Goal: Obtain resource: Download file/media

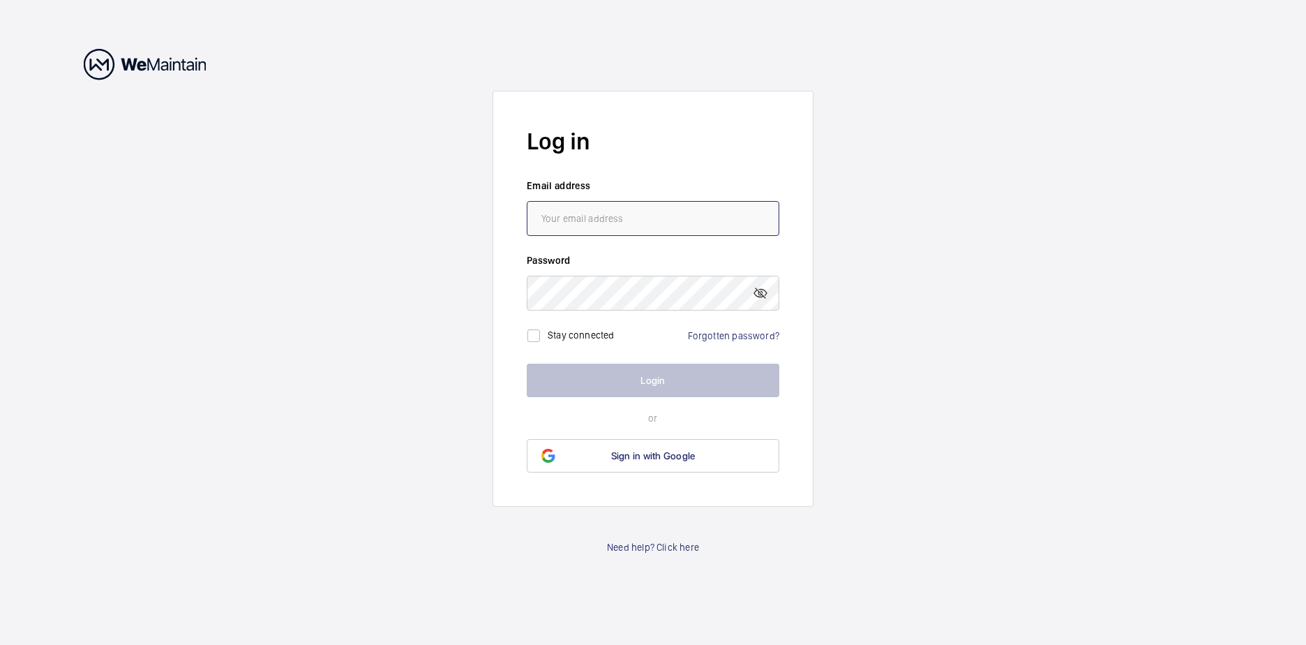
type input "[EMAIL_ADDRESS][DOMAIN_NAME]"
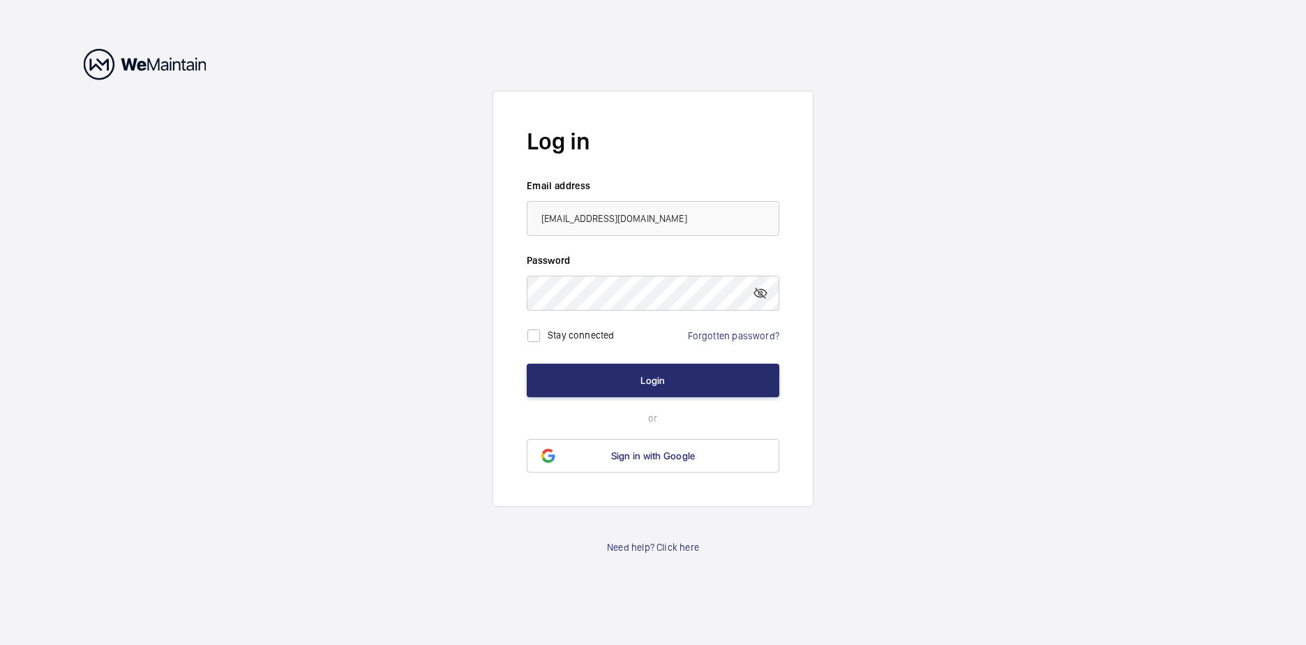
click at [1048, 306] on wm-front-auth-container "Log in Email address [EMAIL_ADDRESS][DOMAIN_NAME] Password Stay connected Forgo…" at bounding box center [653, 322] width 1306 height 645
click at [662, 387] on button "Login" at bounding box center [653, 380] width 253 height 33
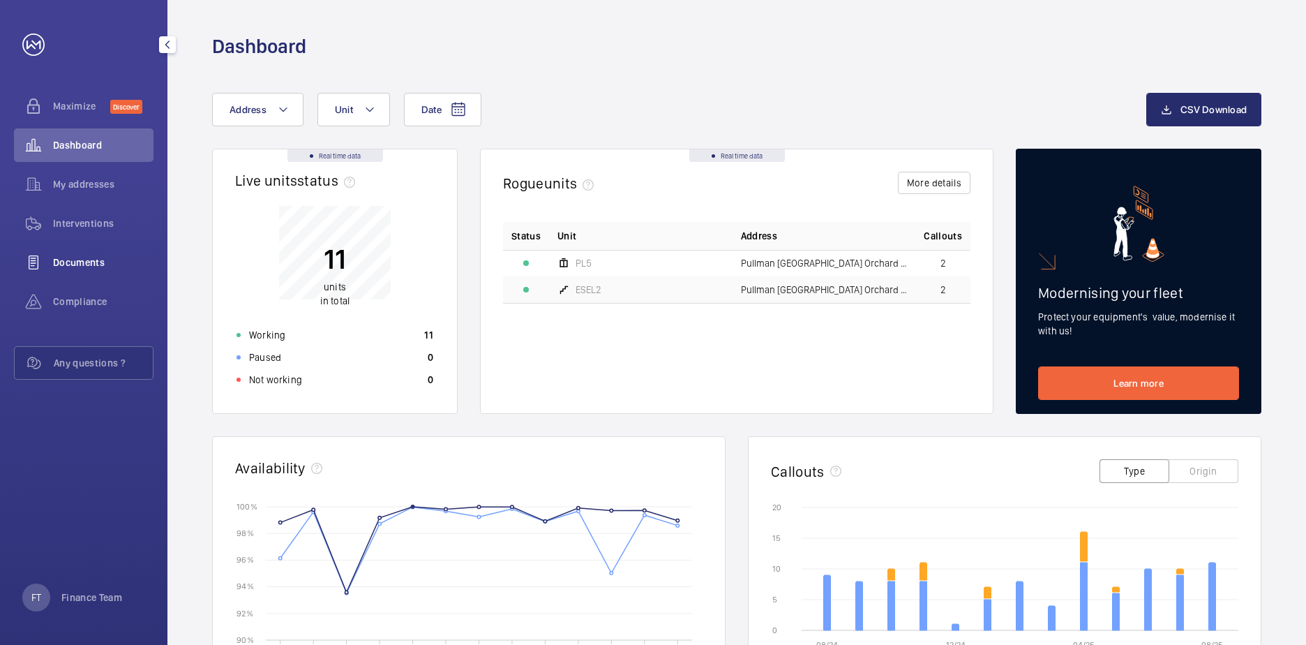
click at [67, 255] on div "Documents" at bounding box center [84, 262] width 140 height 33
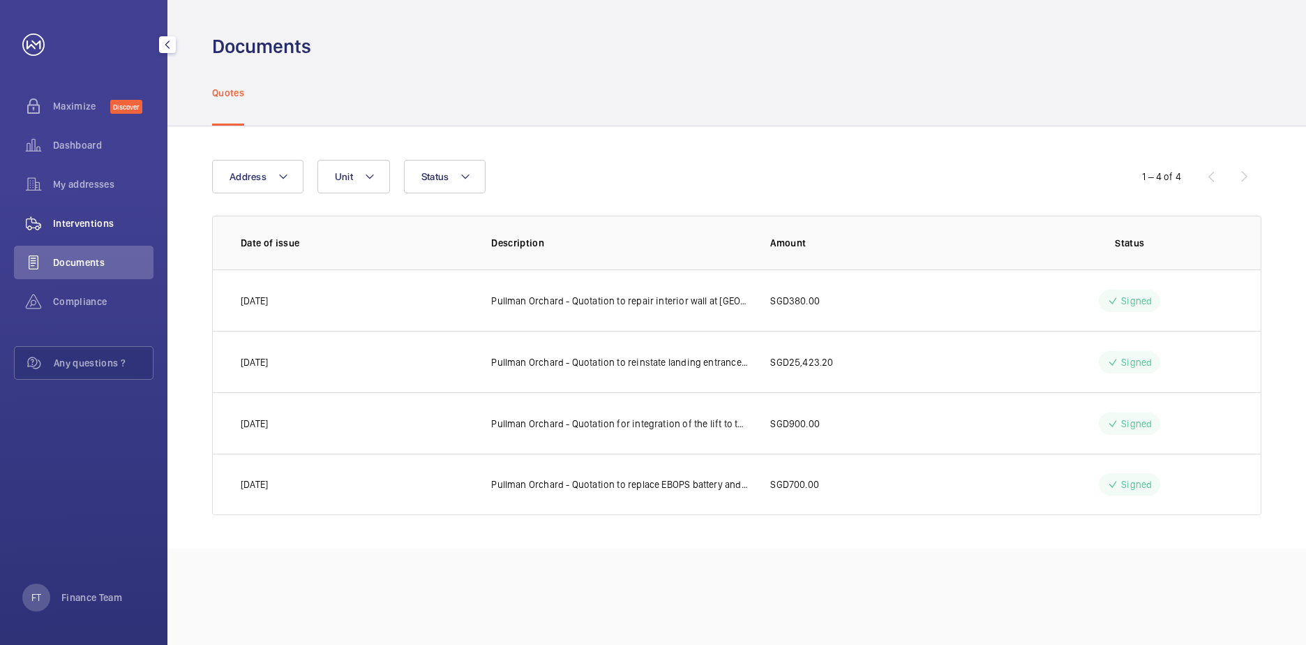
click at [82, 222] on span "Interventions" at bounding box center [103, 223] width 100 height 14
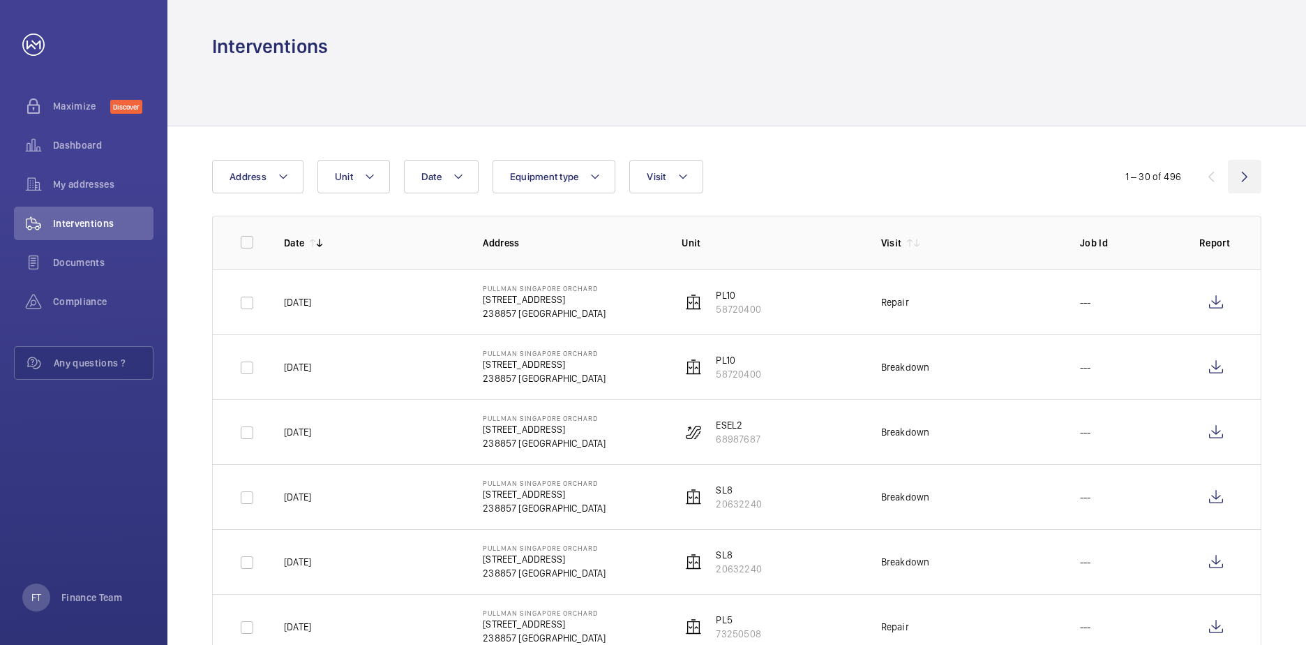
click at [1251, 174] on wm-front-icon-button at bounding box center [1244, 176] width 33 height 33
click at [253, 246] on input "checkbox" at bounding box center [247, 242] width 28 height 28
checkbox input "true"
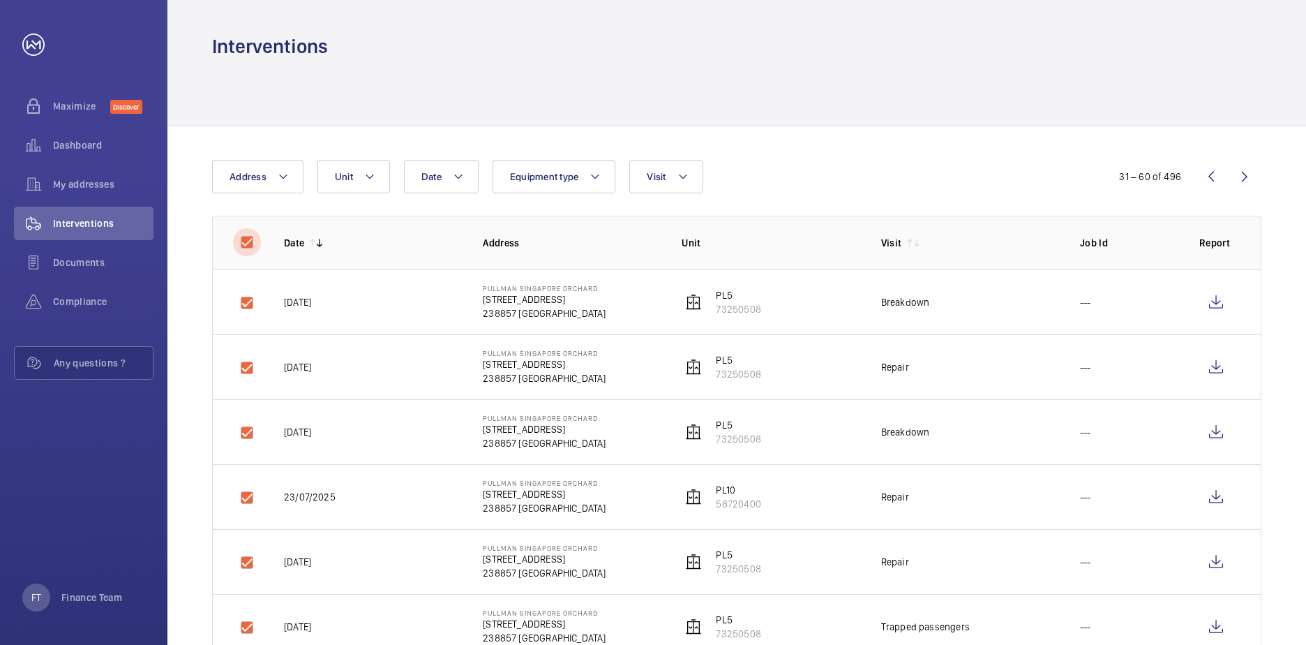
checkbox input "true"
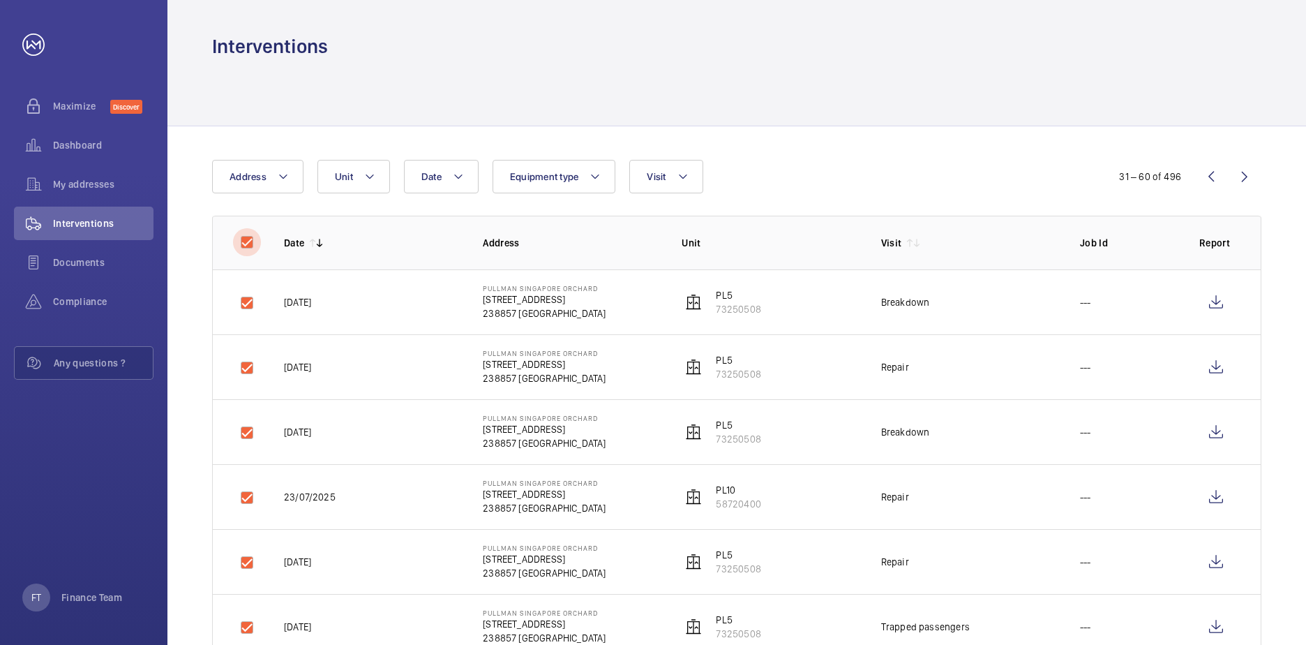
checkbox input "true"
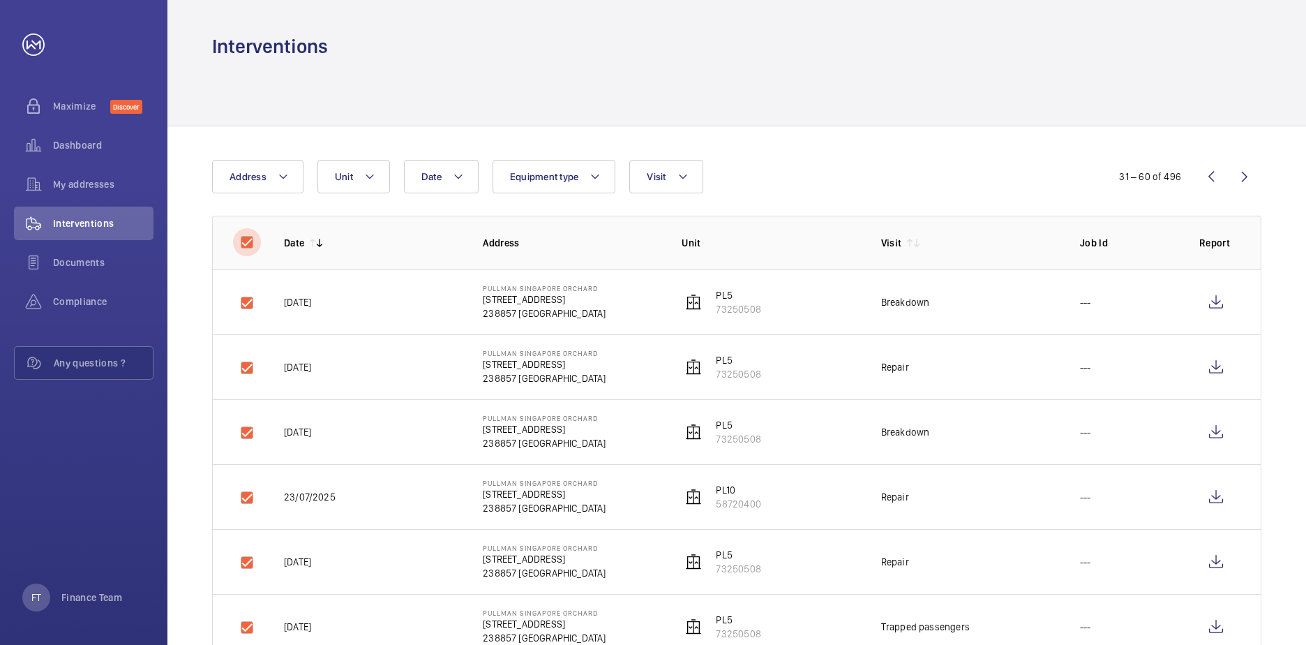
checkbox input "true"
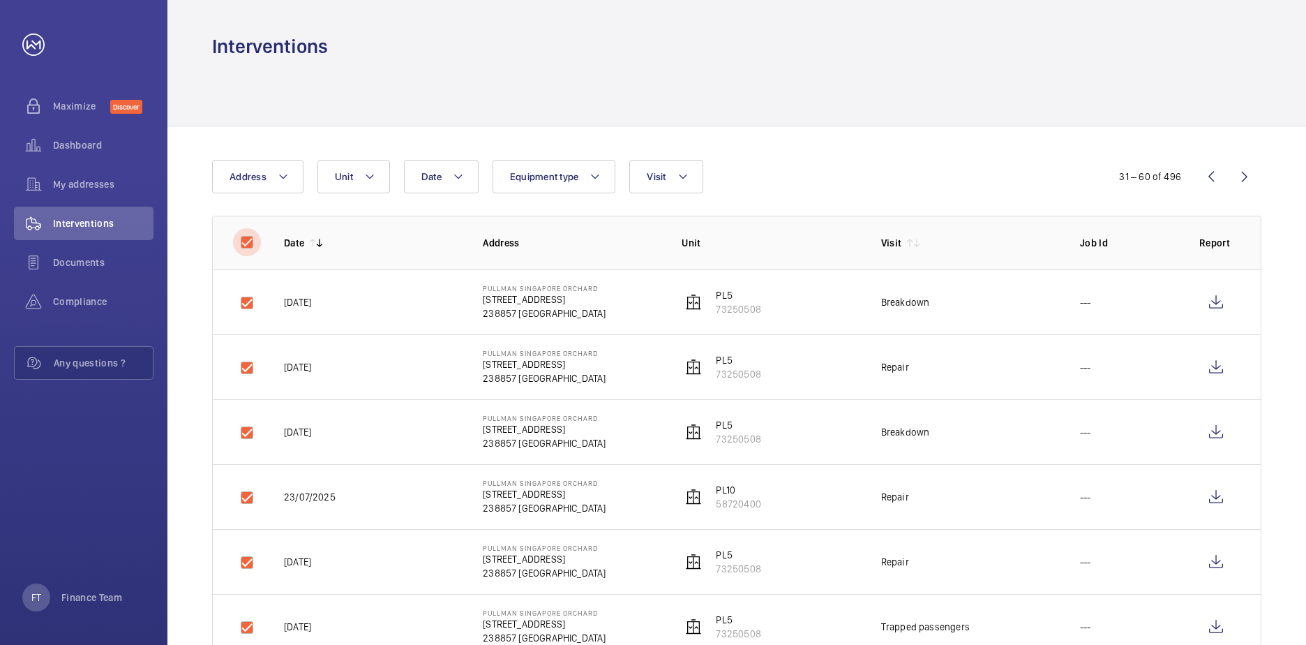
checkbox input "true"
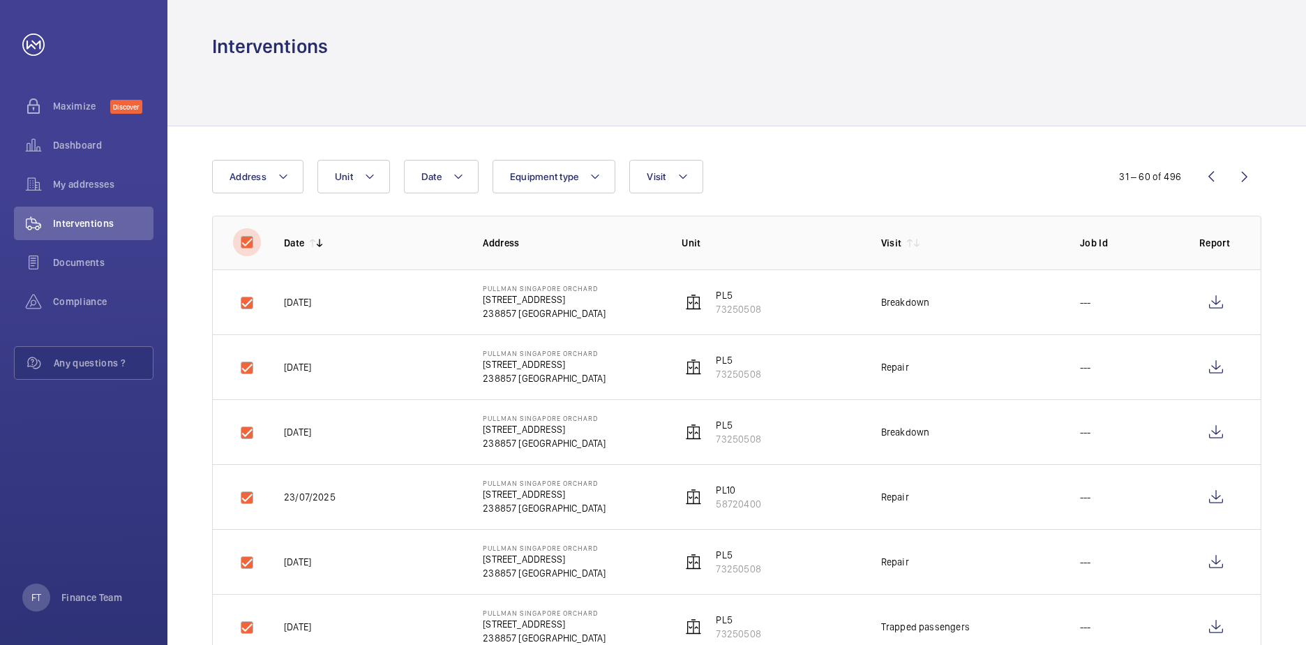
checkbox input "true"
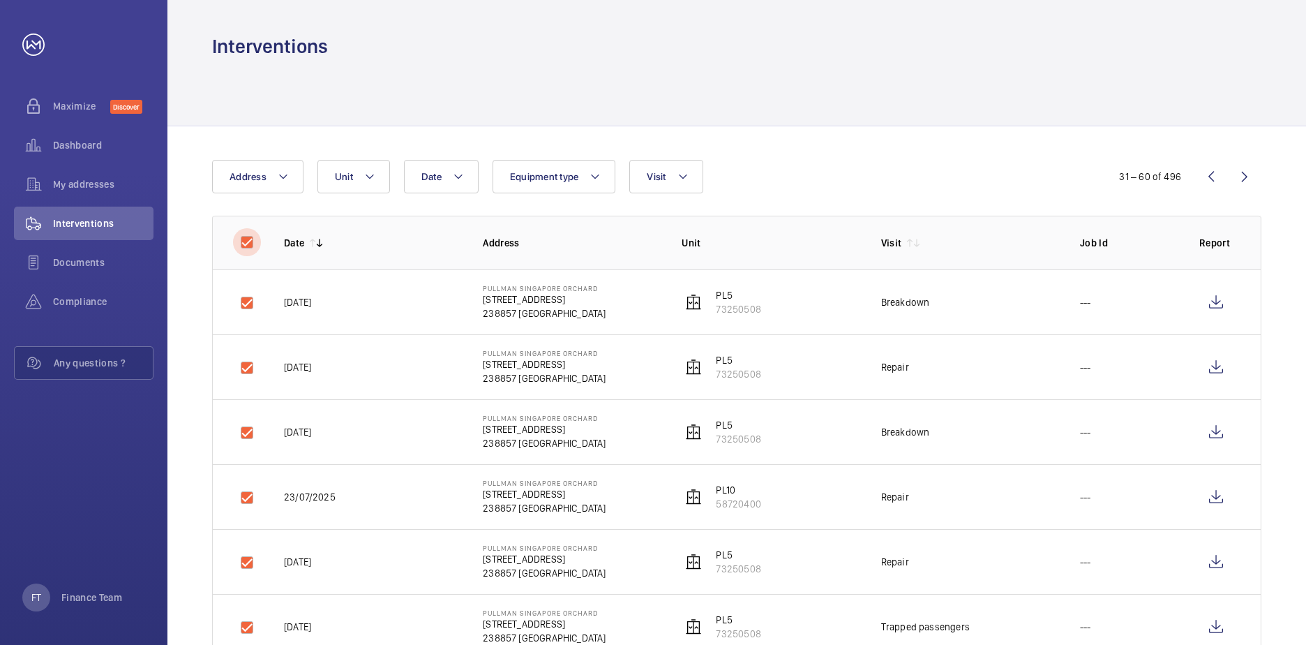
checkbox input "true"
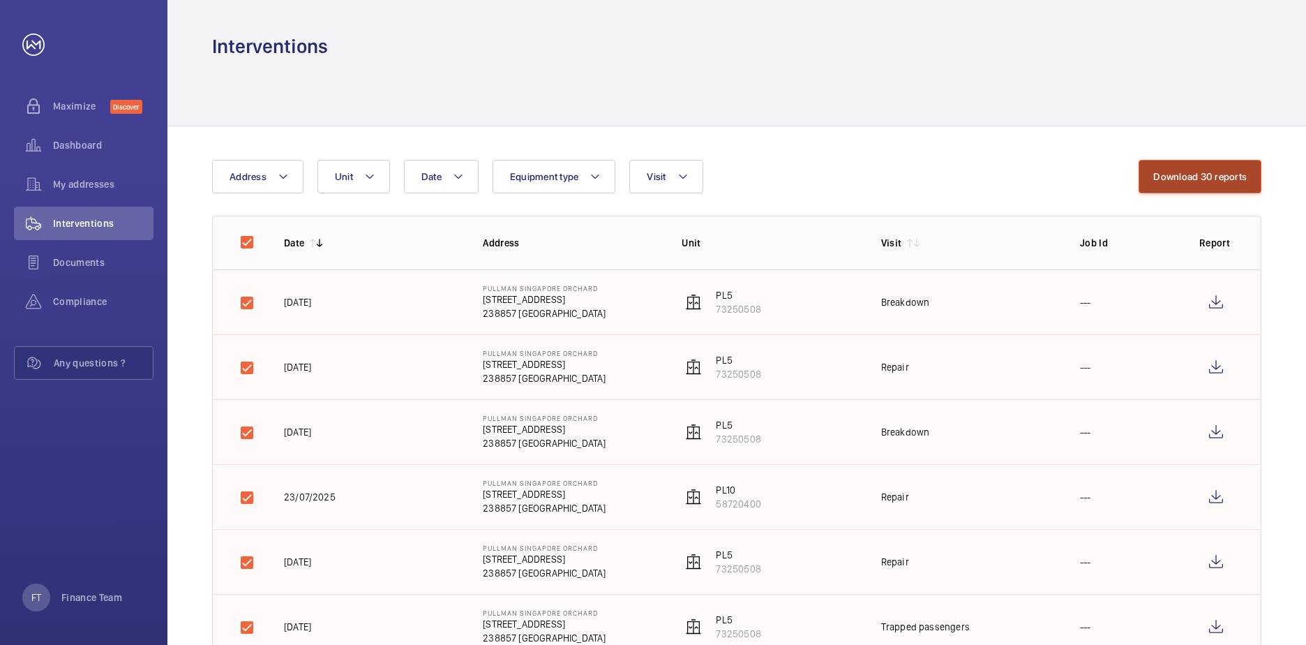
click at [1197, 181] on button "Download 30 reports" at bounding box center [1200, 176] width 123 height 33
click at [76, 225] on span "Interventions" at bounding box center [103, 223] width 100 height 14
click at [89, 265] on span "Documents" at bounding box center [103, 262] width 100 height 14
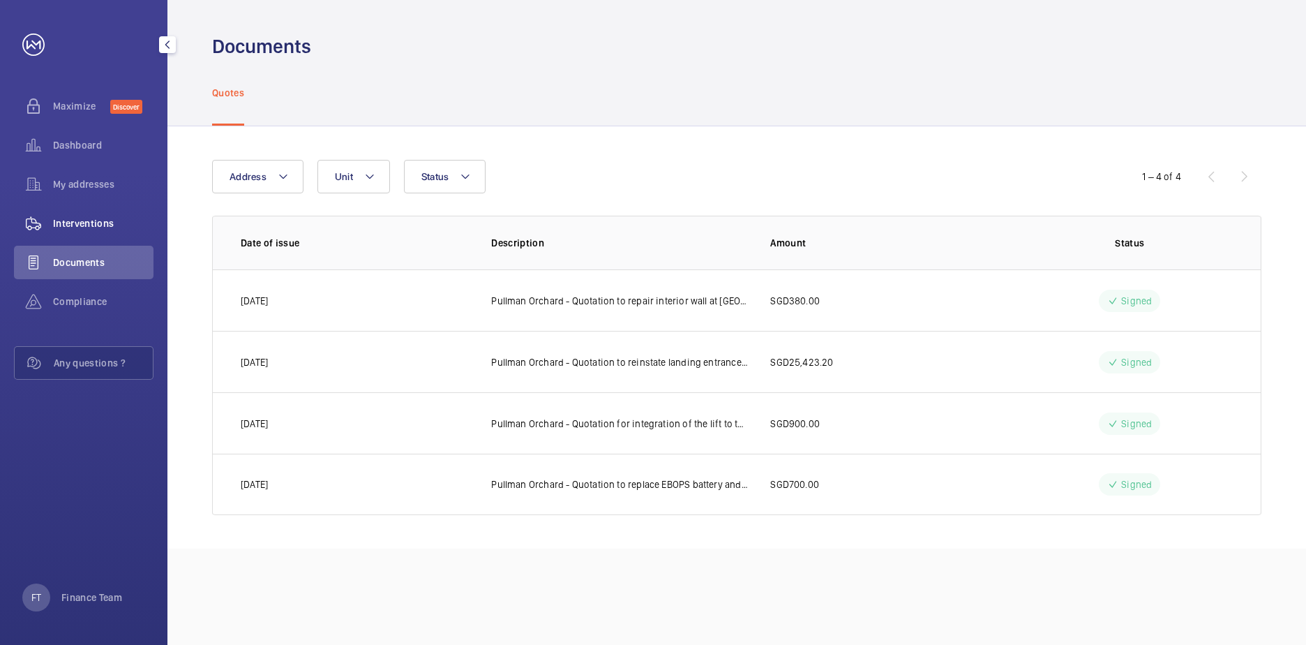
click at [89, 227] on span "Interventions" at bounding box center [103, 223] width 100 height 14
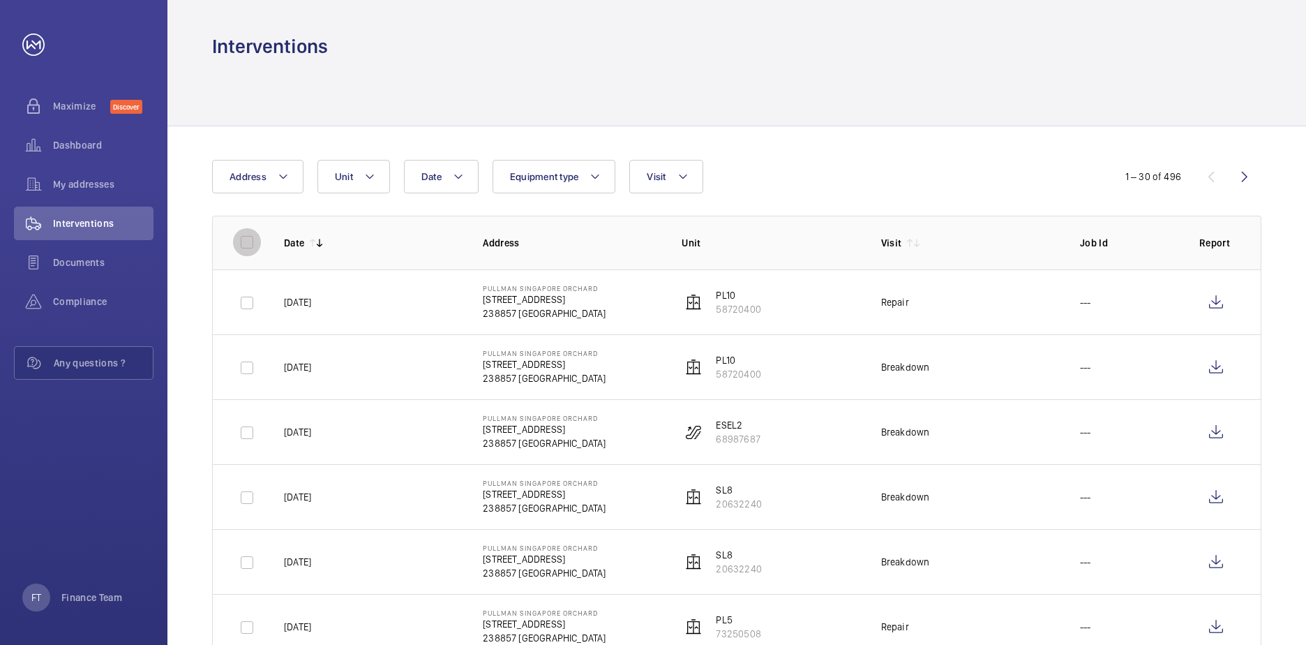
click at [246, 241] on input "checkbox" at bounding box center [247, 242] width 28 height 28
checkbox input "true"
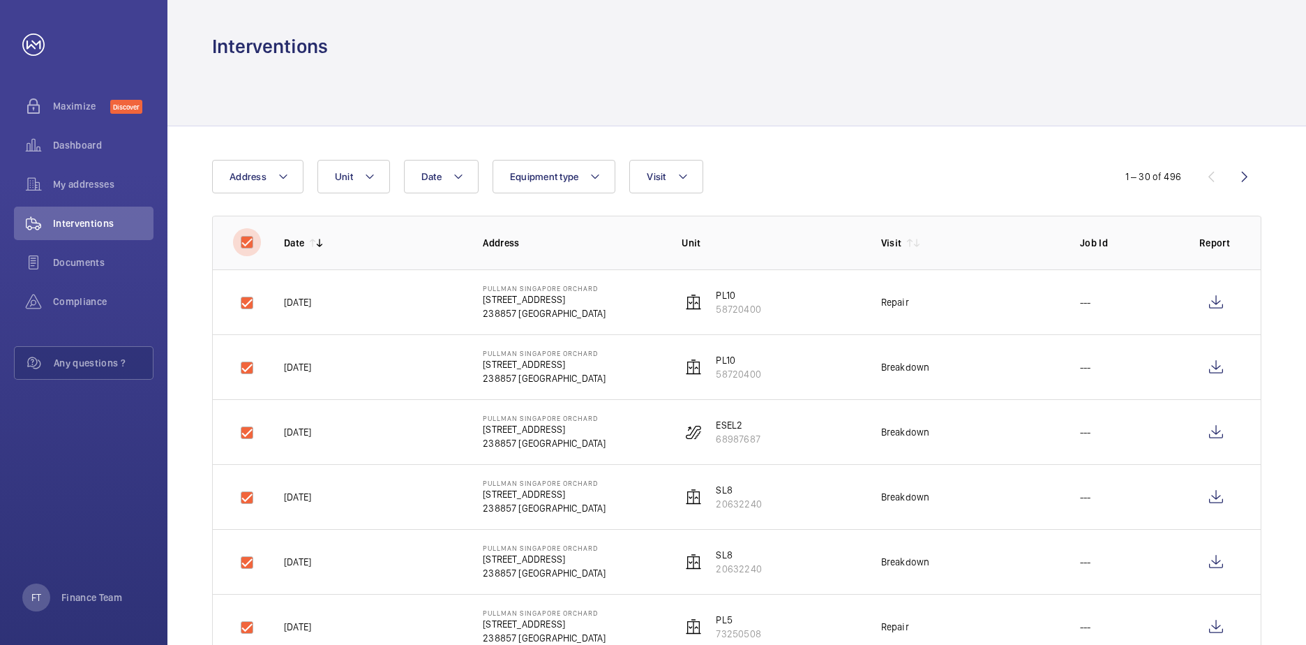
checkbox input "true"
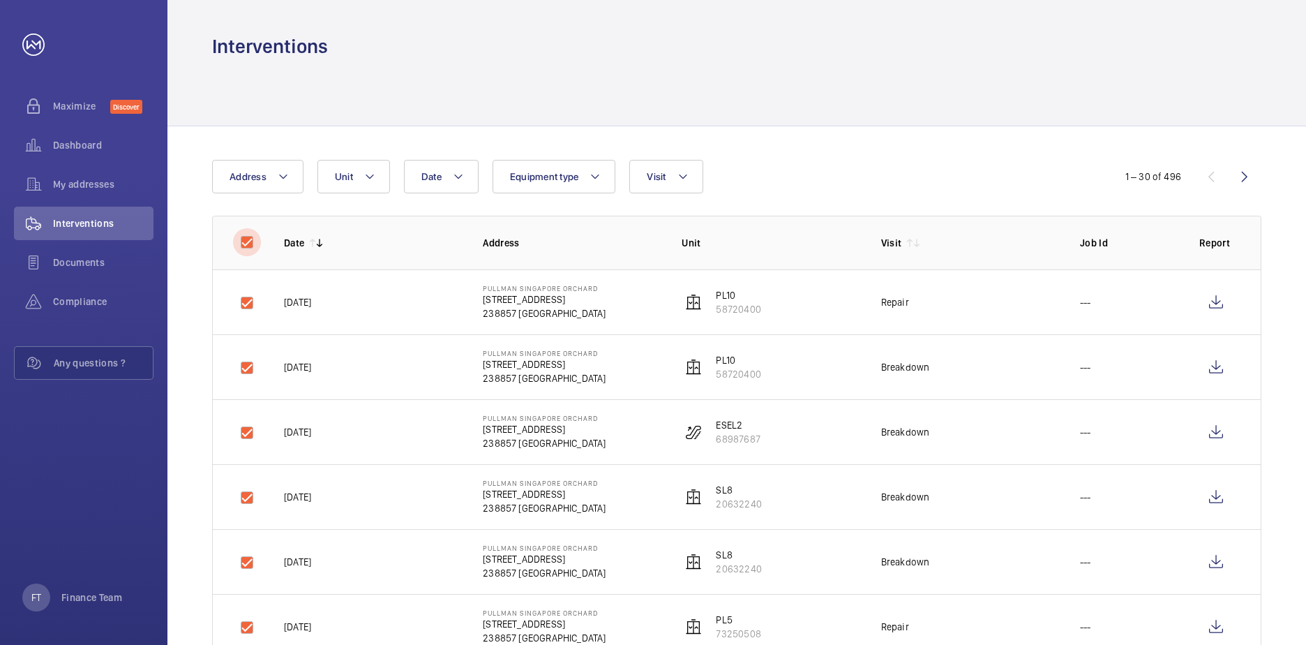
checkbox input "true"
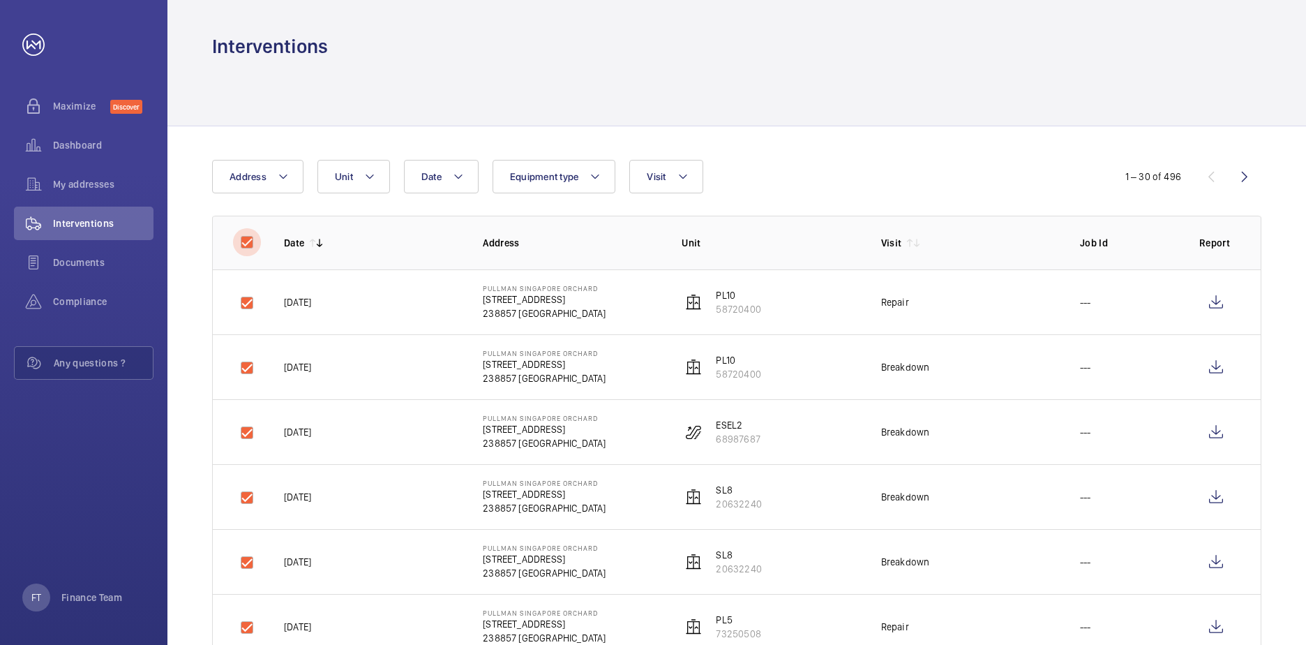
checkbox input "true"
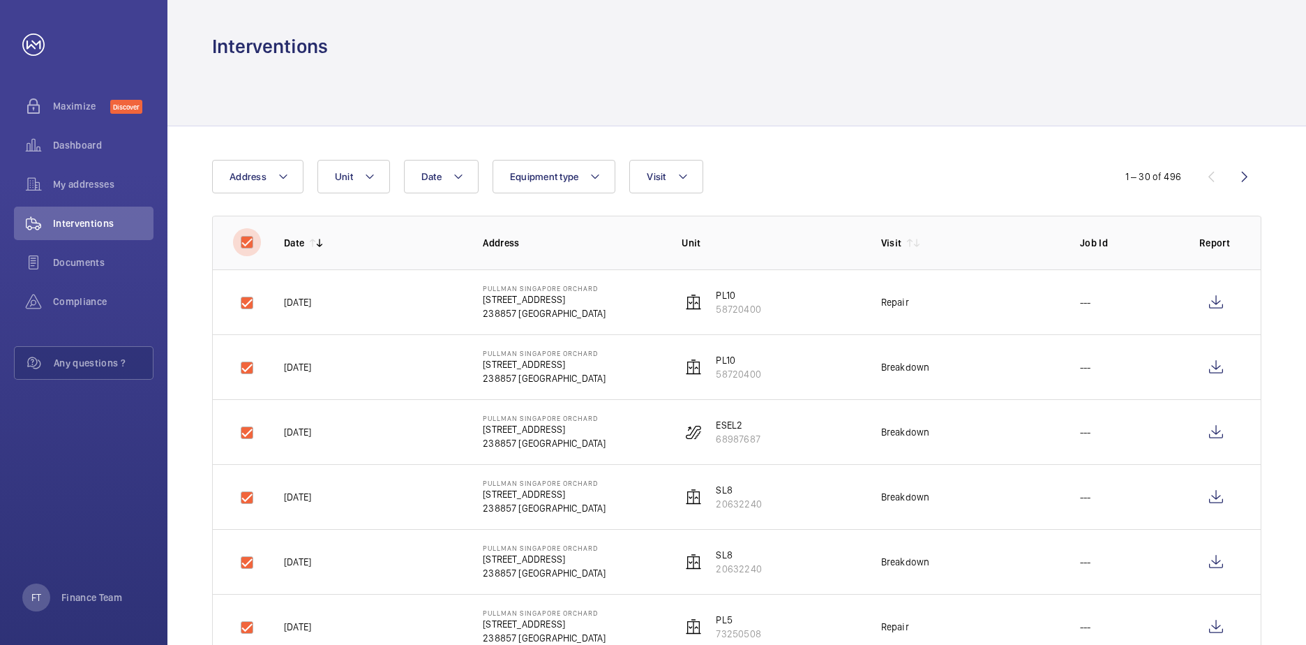
checkbox input "true"
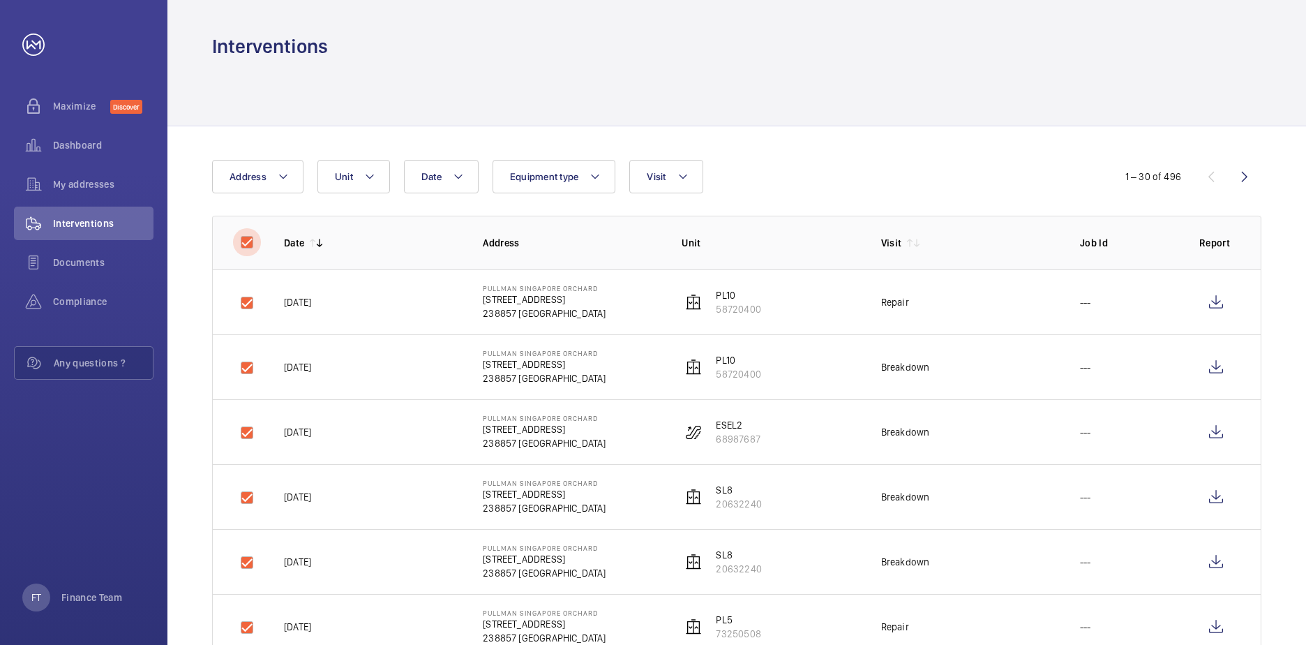
checkbox input "true"
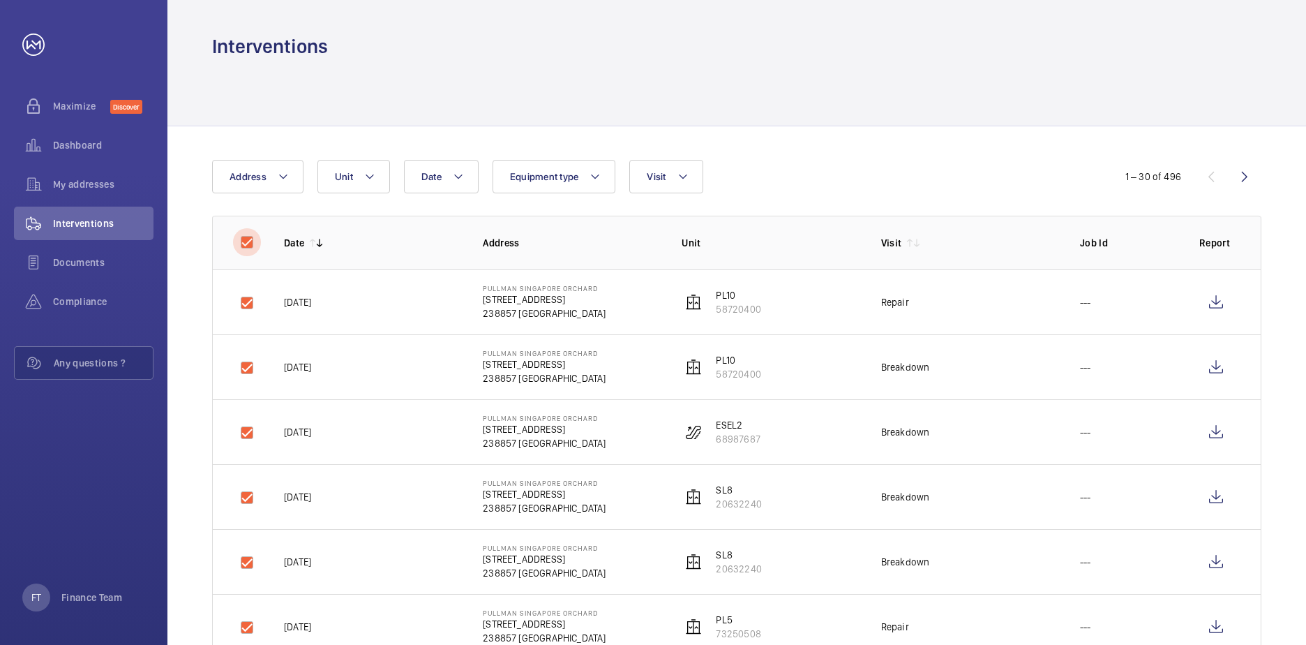
checkbox input "true"
click at [1211, 178] on button "Download 30 reports" at bounding box center [1200, 176] width 123 height 33
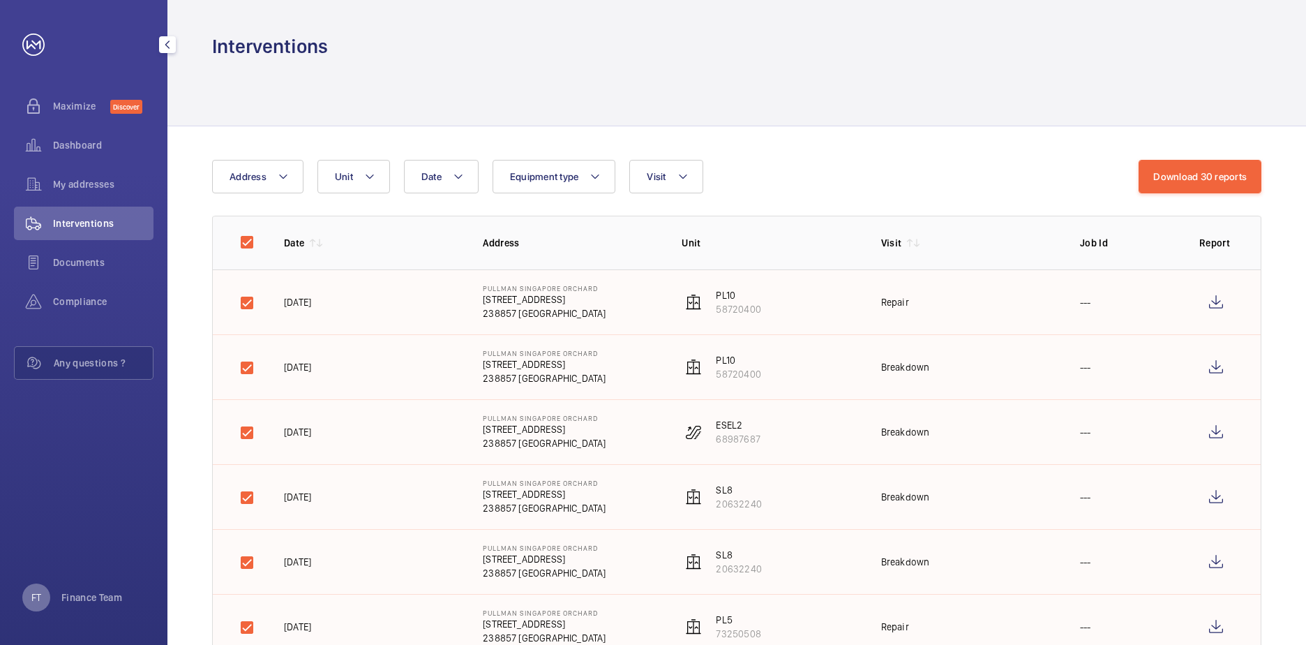
click at [33, 592] on p "FT" at bounding box center [36, 597] width 10 height 14
drag, startPoint x: 33, startPoint y: 592, endPoint x: 27, endPoint y: 602, distance: 12.0
click at [27, 602] on div at bounding box center [653, 322] width 1306 height 645
click at [33, 599] on p "FT" at bounding box center [36, 597] width 10 height 14
click at [52, 567] on p "Logout" at bounding box center [61, 565] width 50 height 14
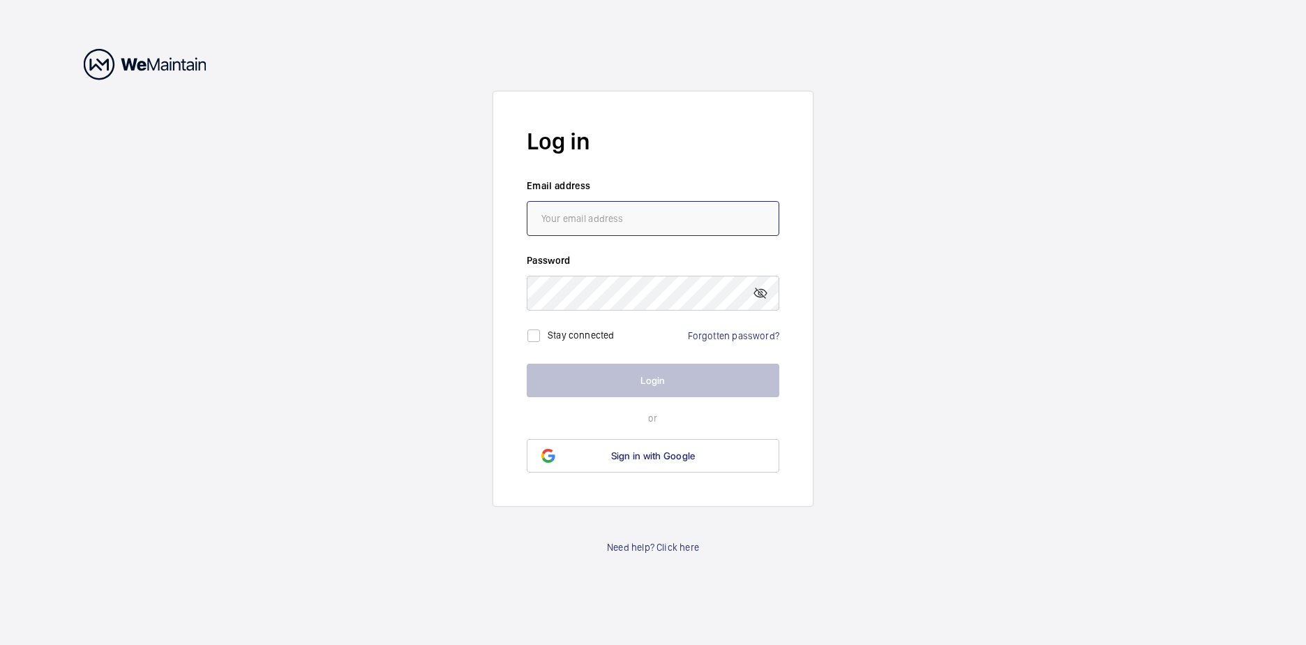
type input "[EMAIL_ADDRESS][DOMAIN_NAME]"
